Goal: Task Accomplishment & Management: Use online tool/utility

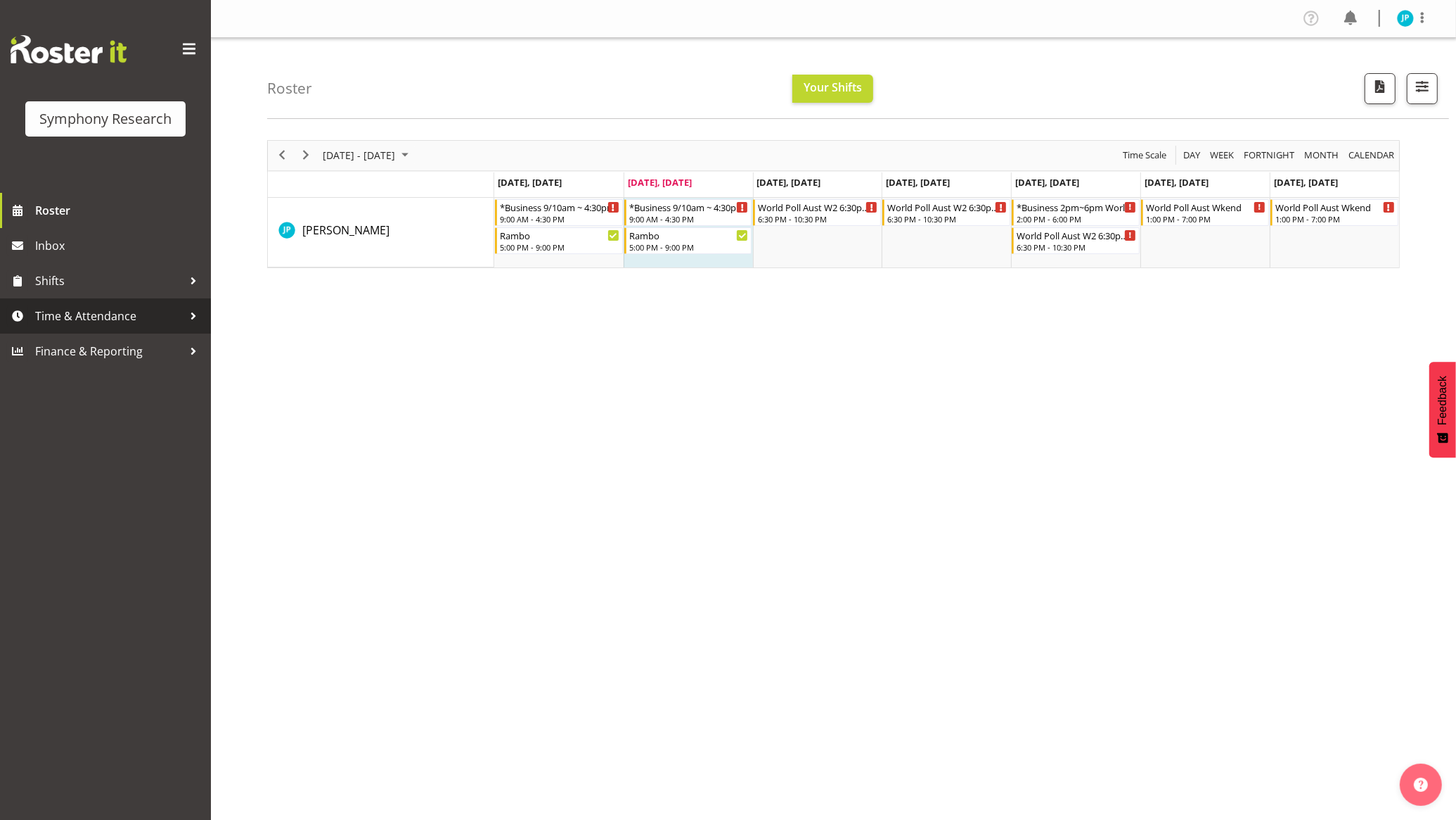
click at [124, 310] on span "Time & Attendance" at bounding box center [109, 315] width 148 height 21
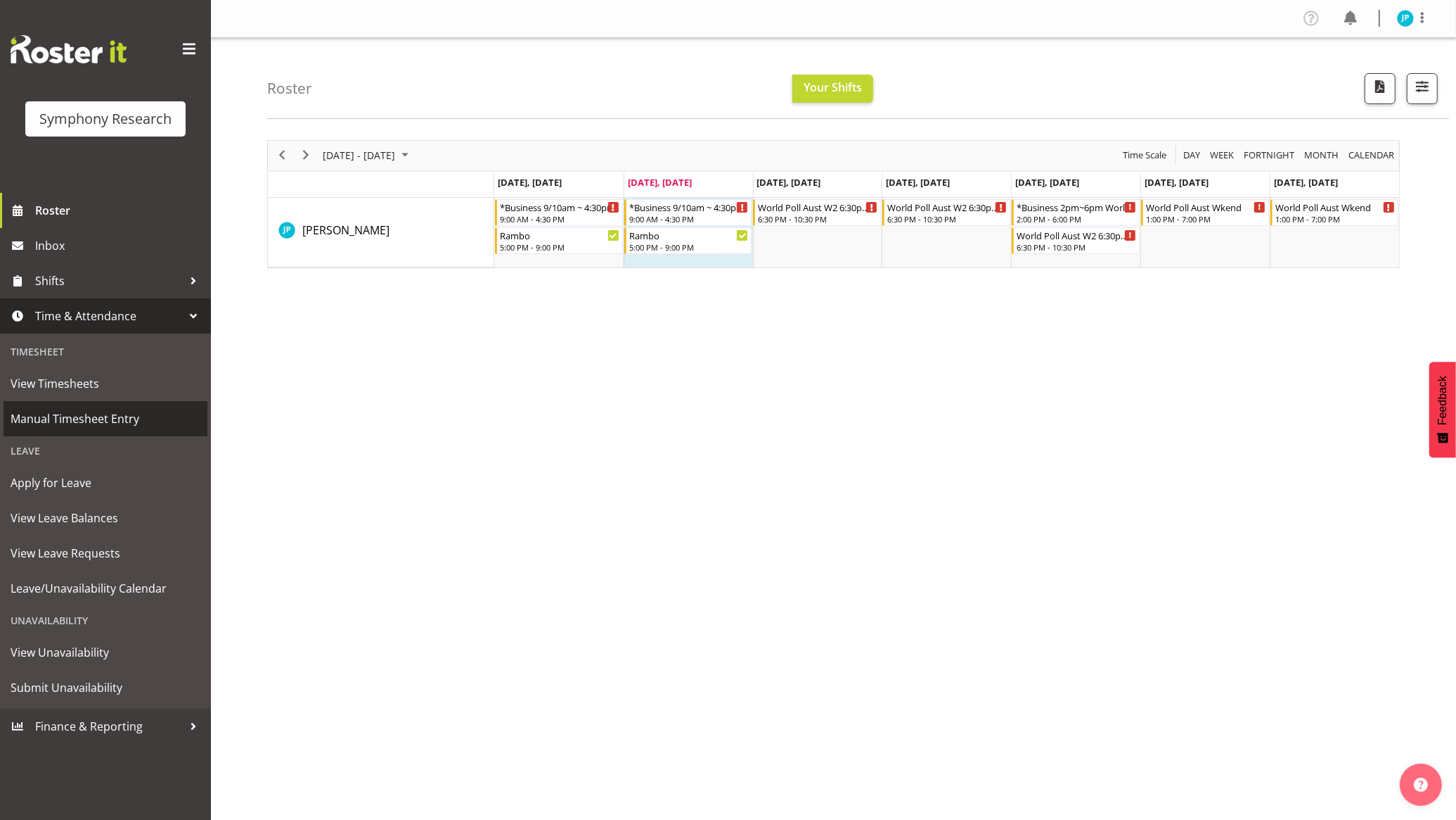
click at [94, 423] on span "Manual Timesheet Entry" at bounding box center [106, 418] width 190 height 21
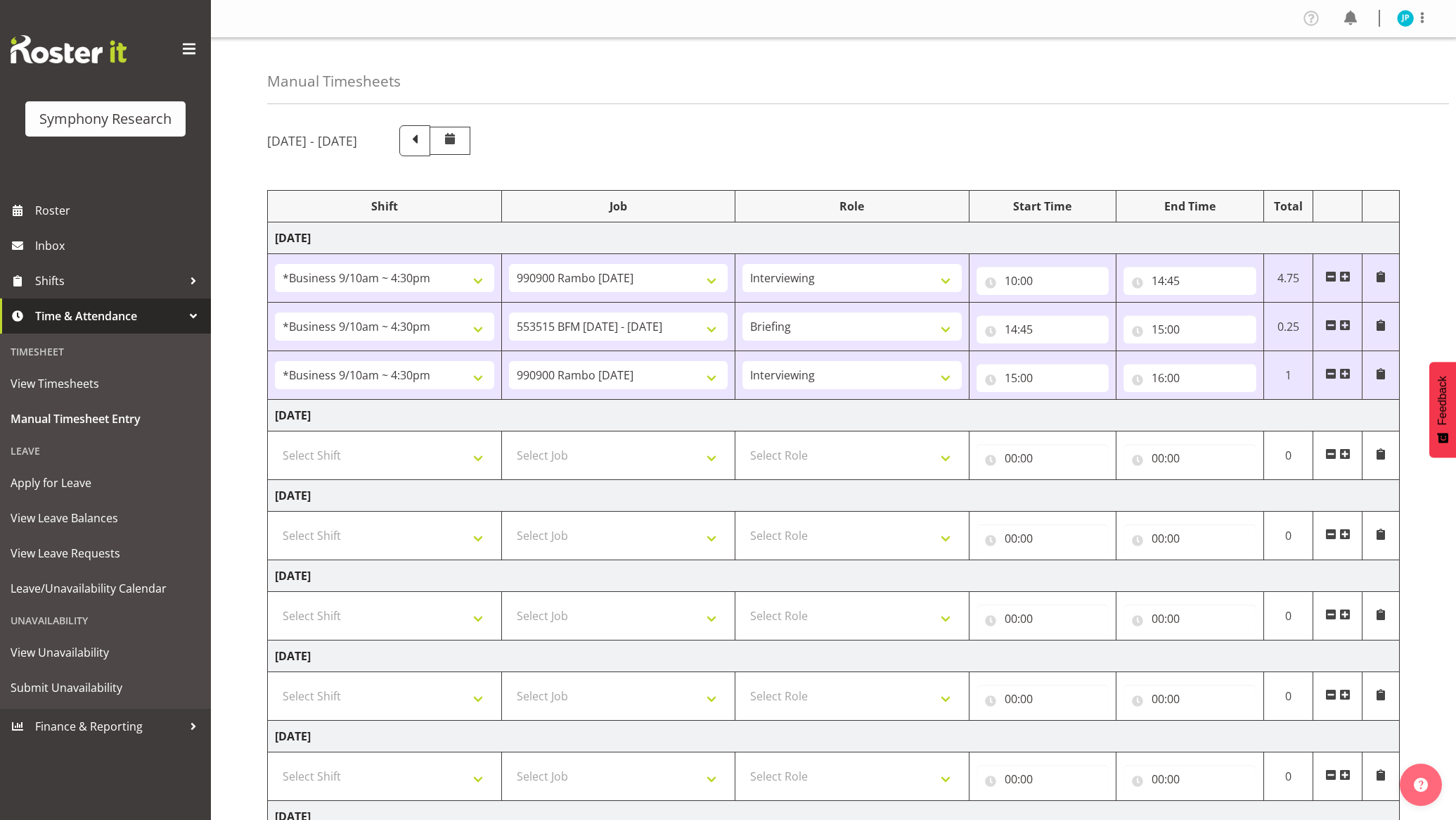
select select "26078"
select select "10732"
select select "47"
select select "26078"
select select "10731"
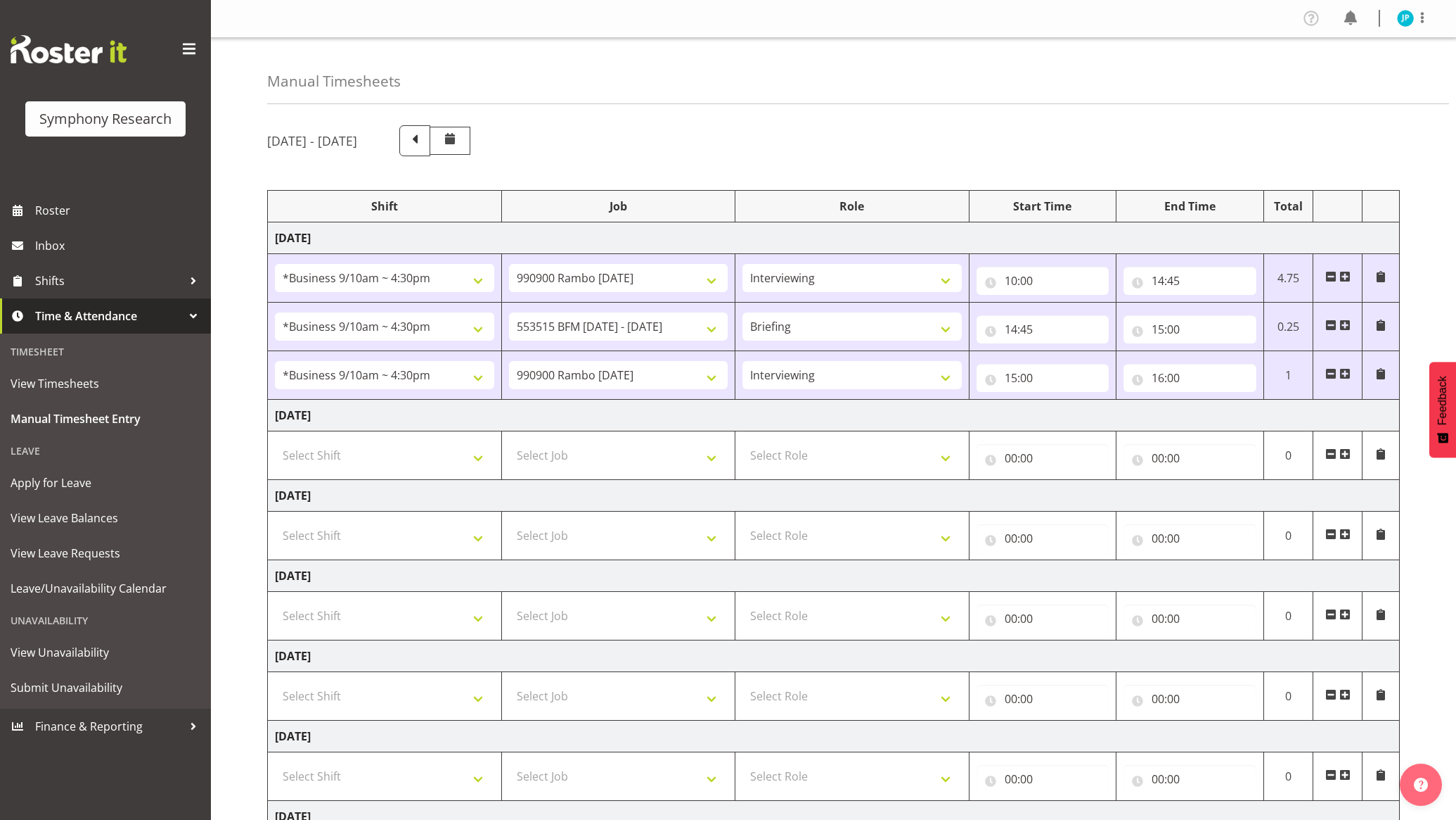
select select "26078"
select select "10732"
select select "47"
